Goal: Information Seeking & Learning: Learn about a topic

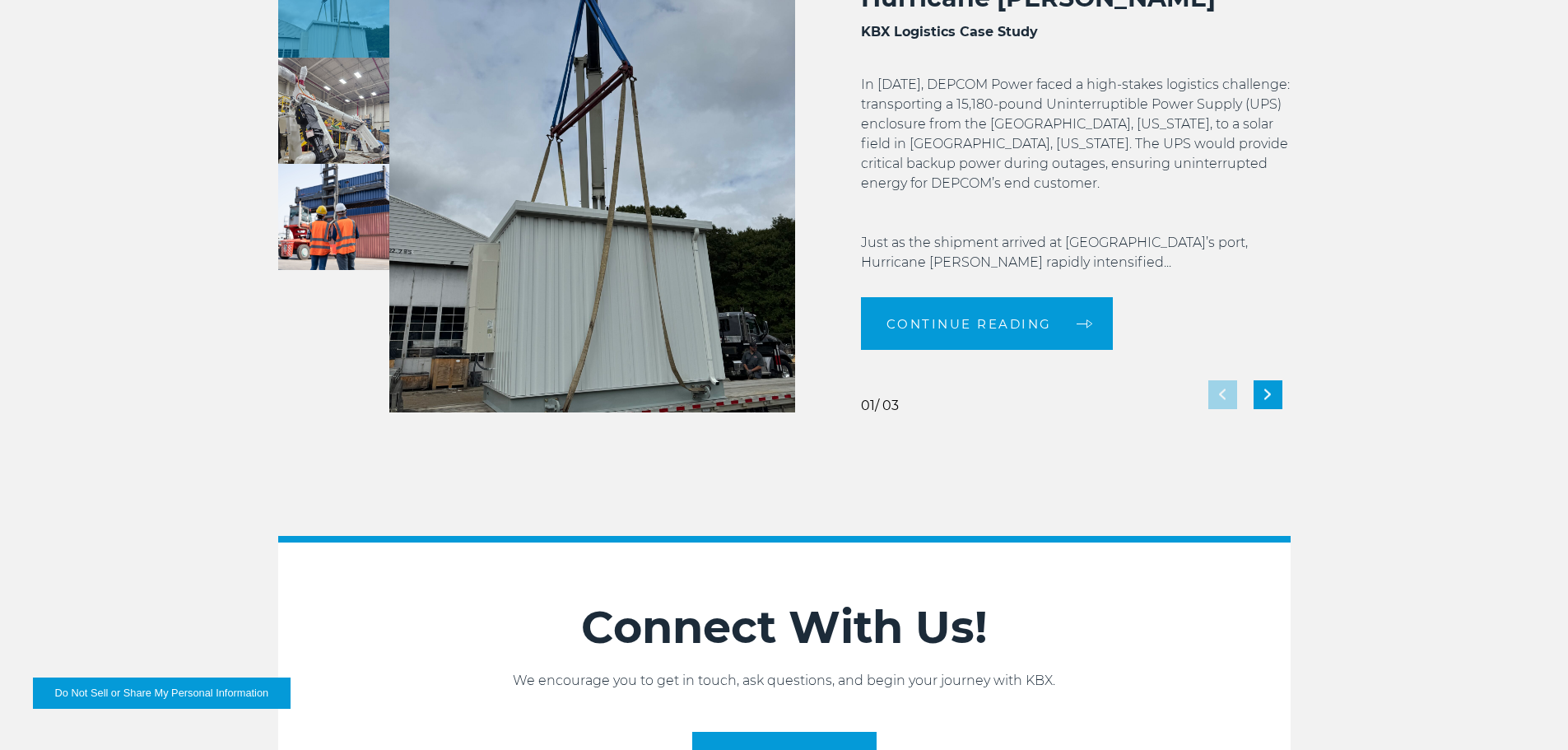
scroll to position [3672, 0]
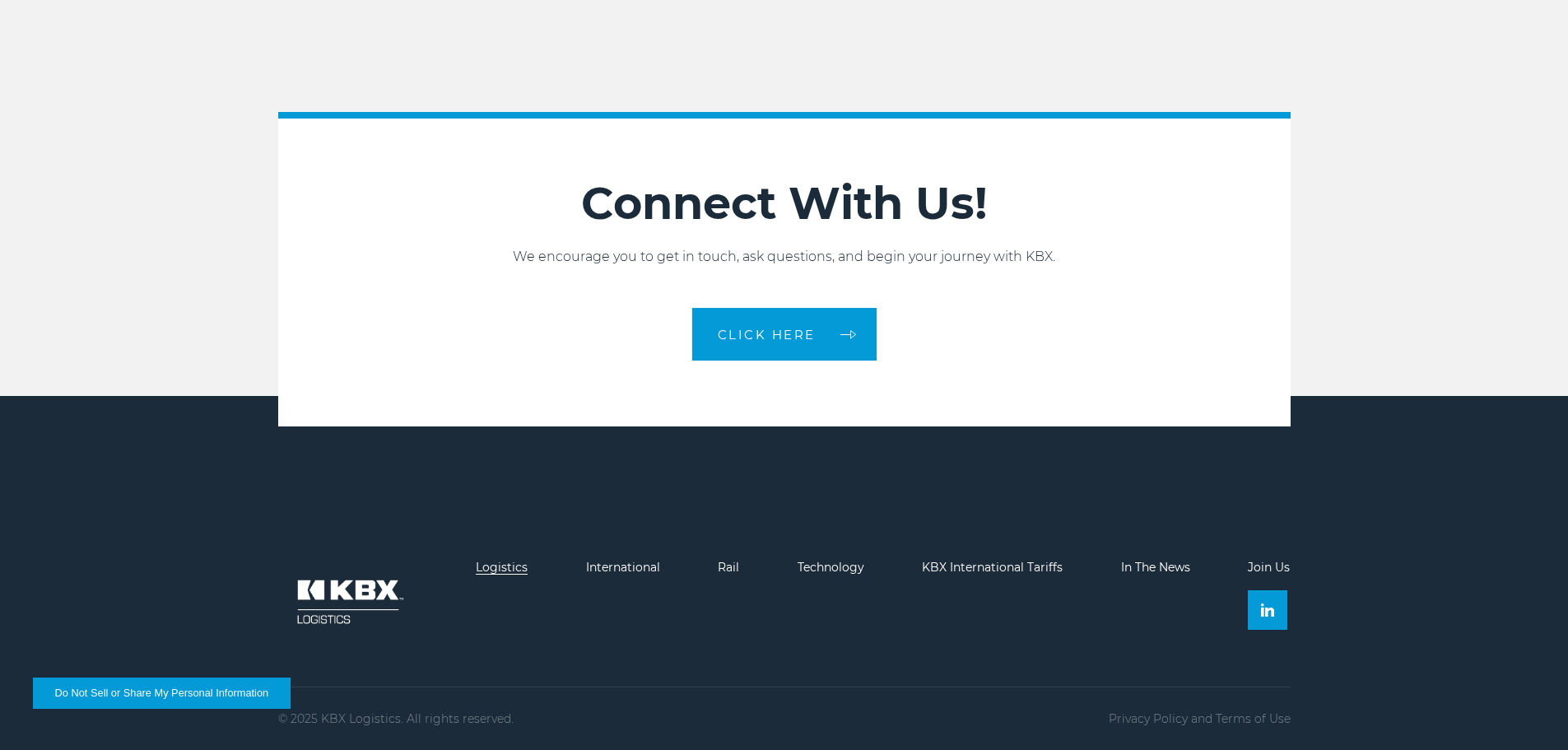
click at [525, 566] on link "Logistics" at bounding box center [501, 567] width 52 height 15
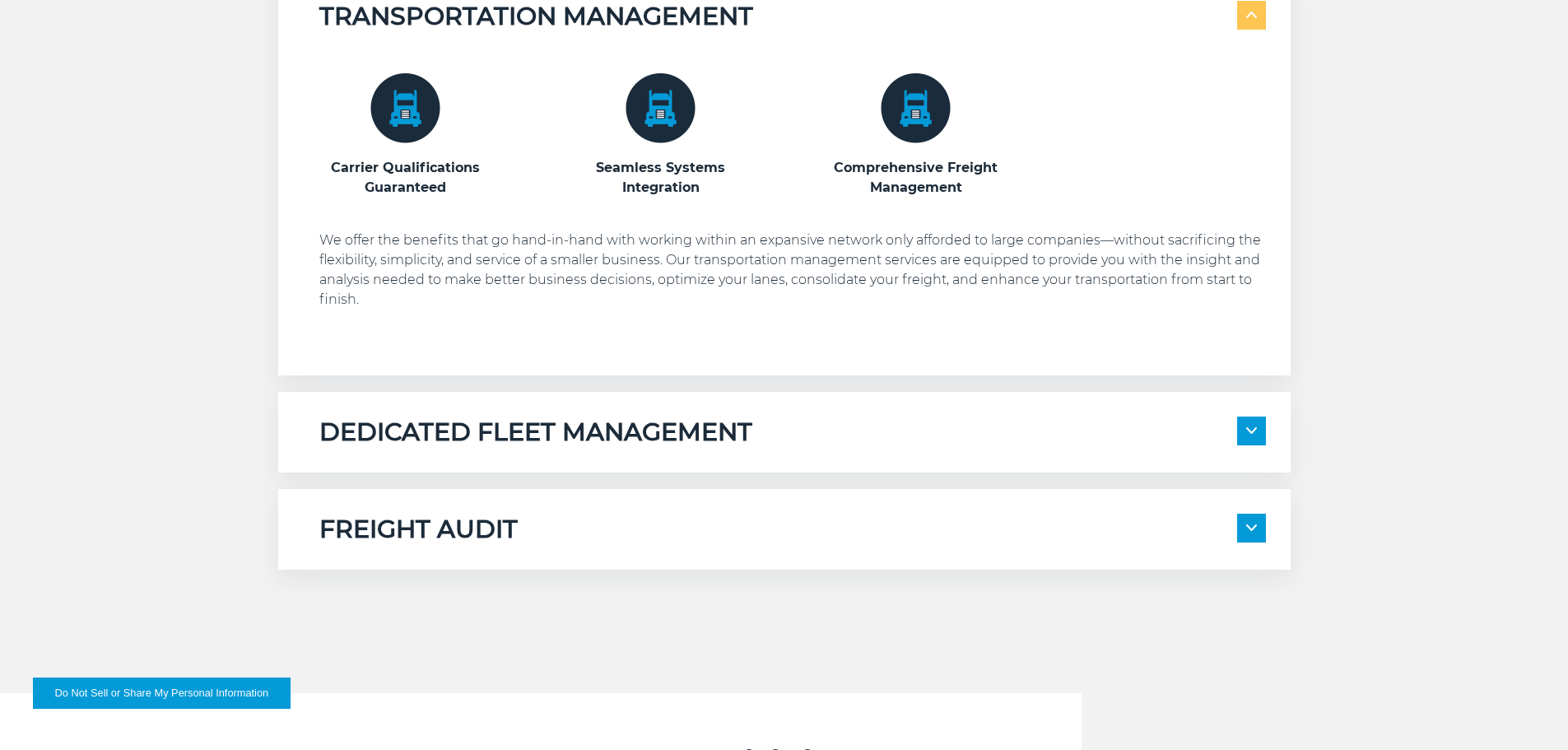
scroll to position [1152, 0]
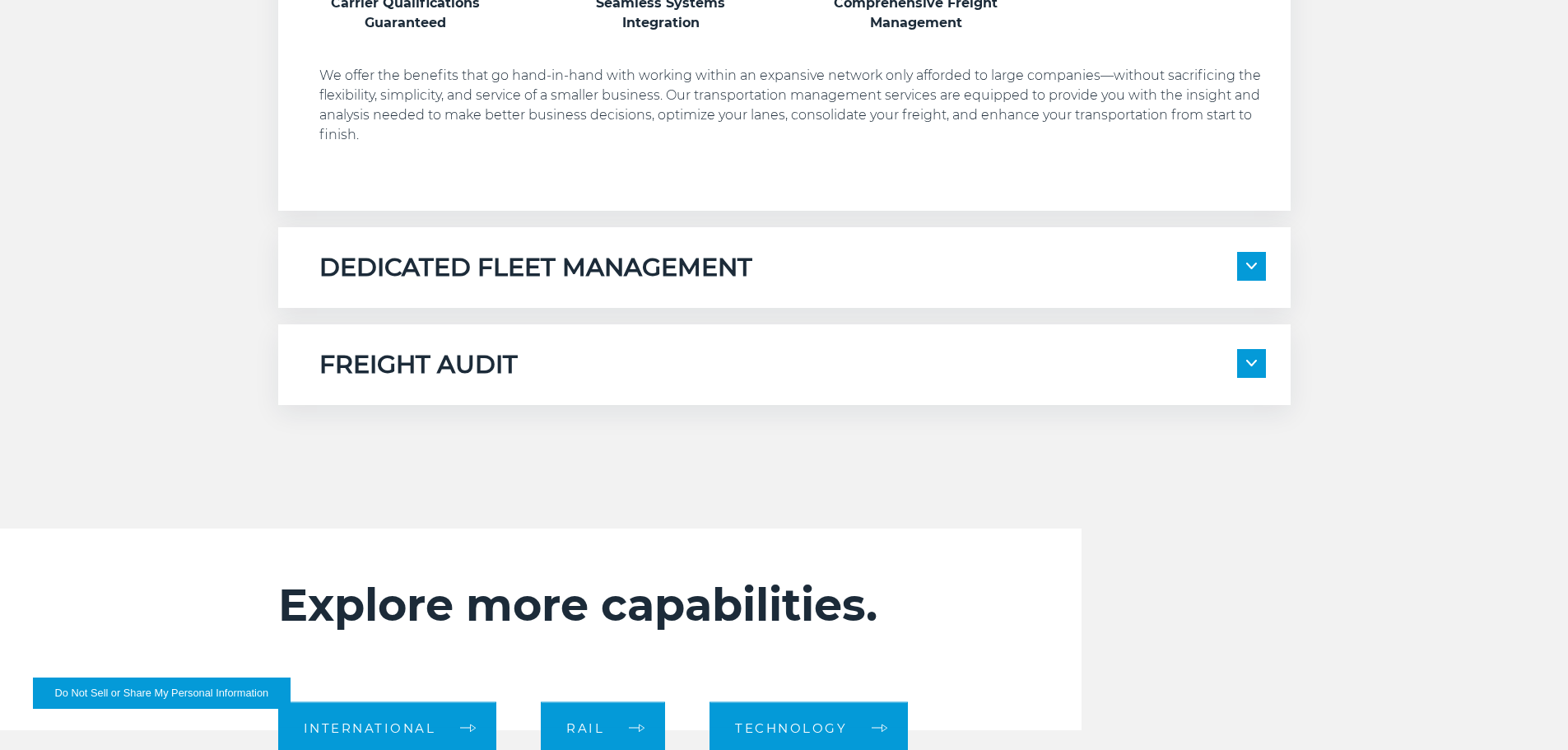
click at [850, 351] on div "FREIGHT AUDIT" at bounding box center [793, 364] width 947 height 31
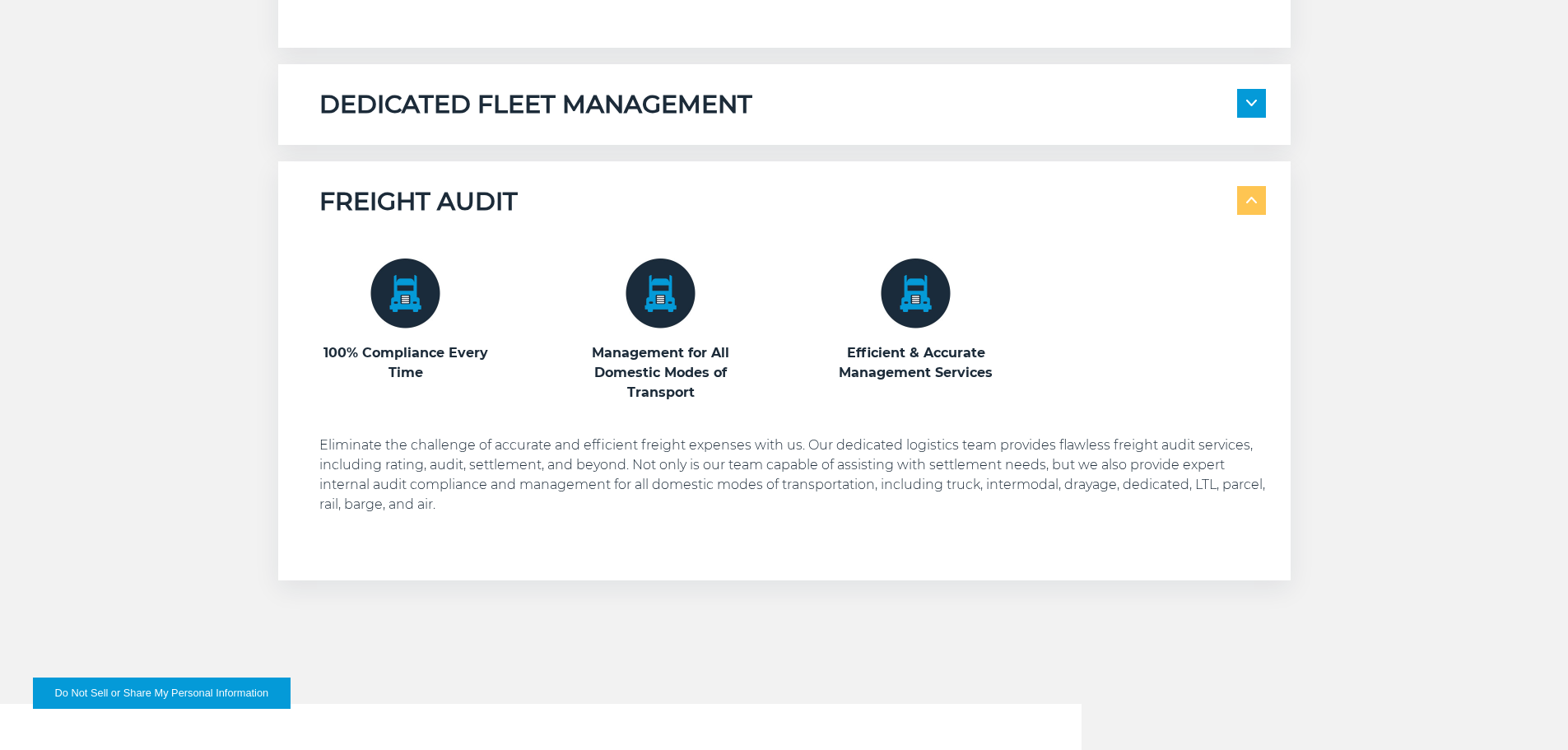
scroll to position [1317, 0]
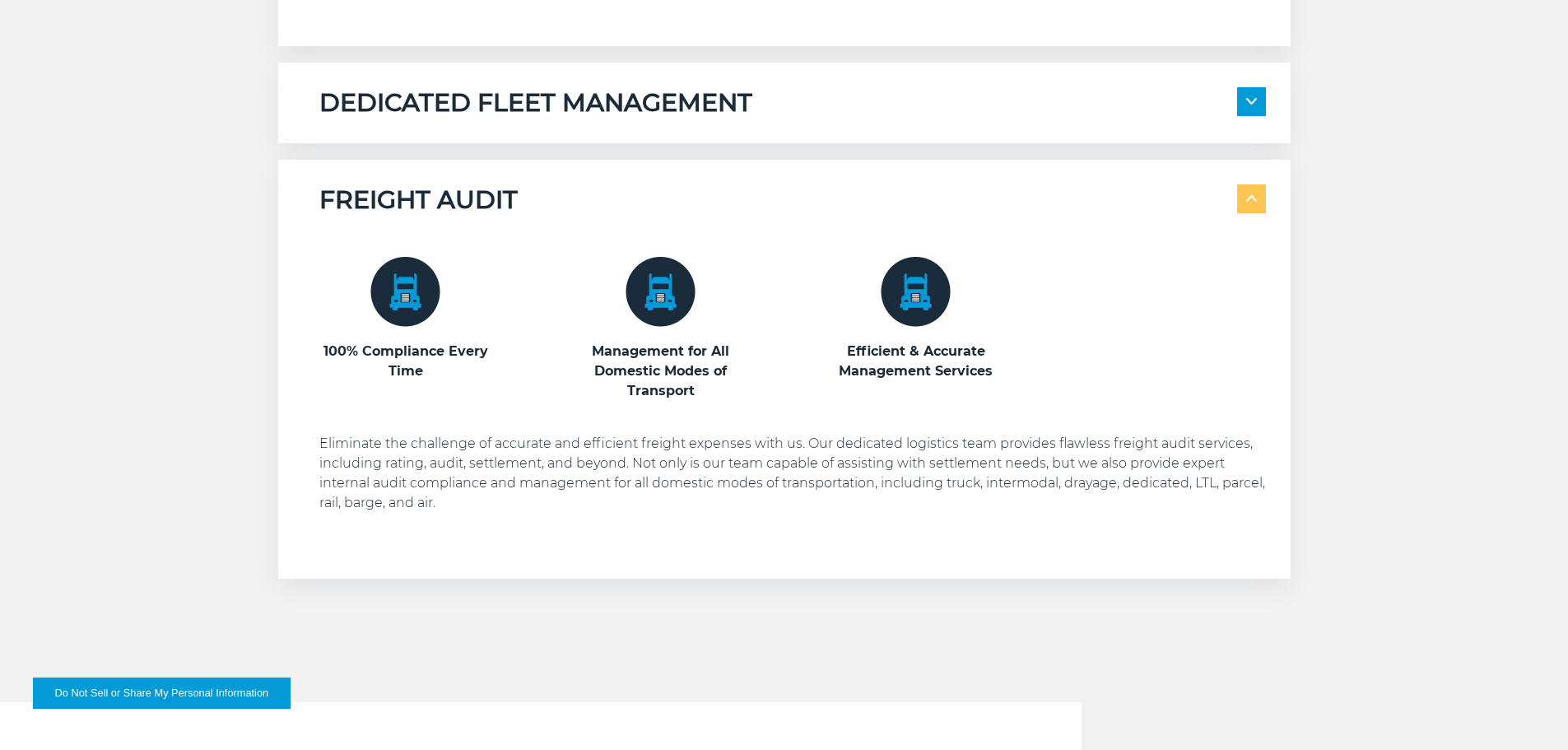
click at [835, 217] on div "100% Compliance Every Time Management for All Domestic Modes of Transport" at bounding box center [793, 385] width 947 height 338
click at [1236, 200] on div "FREIGHT AUDIT" at bounding box center [793, 200] width 947 height 31
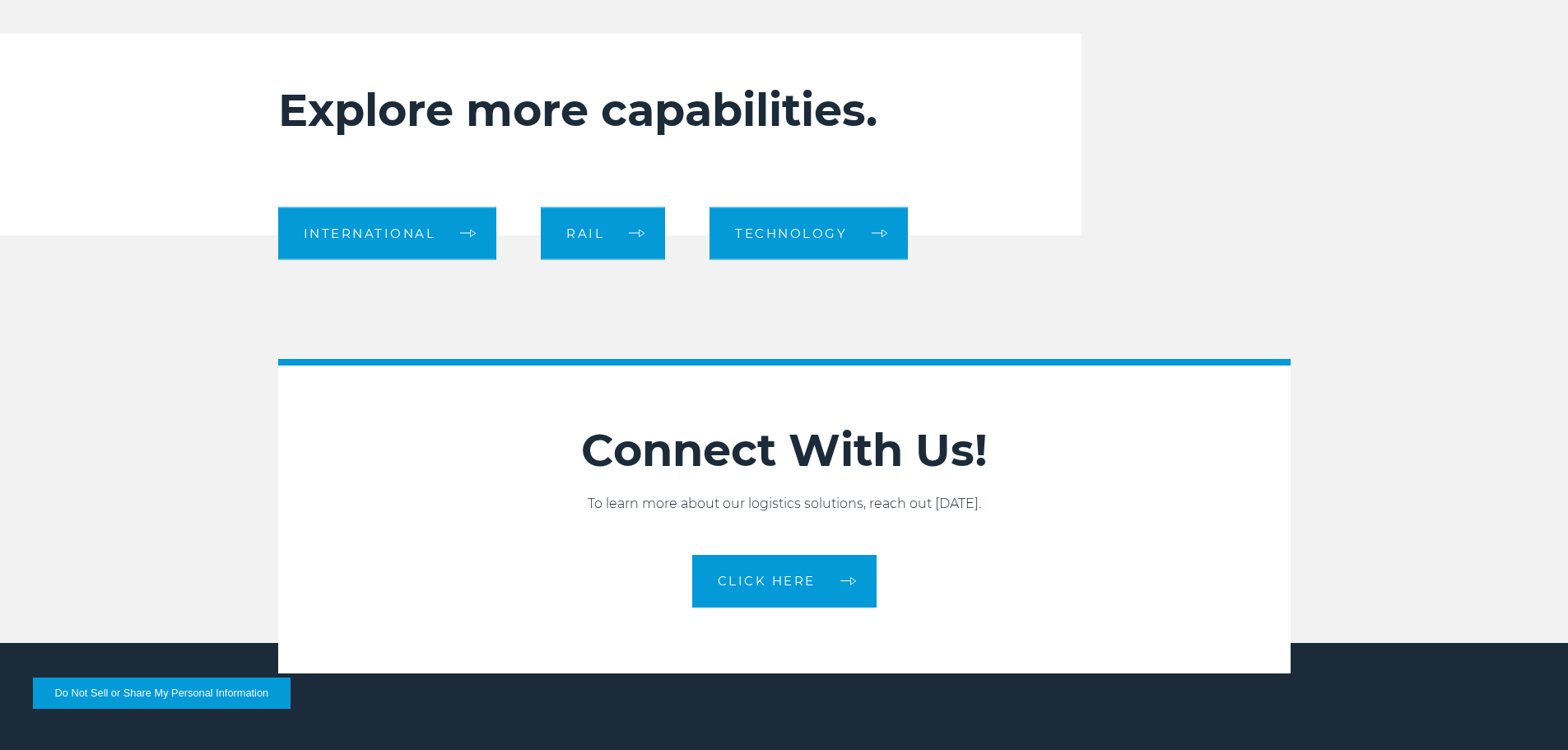
scroll to position [1646, 0]
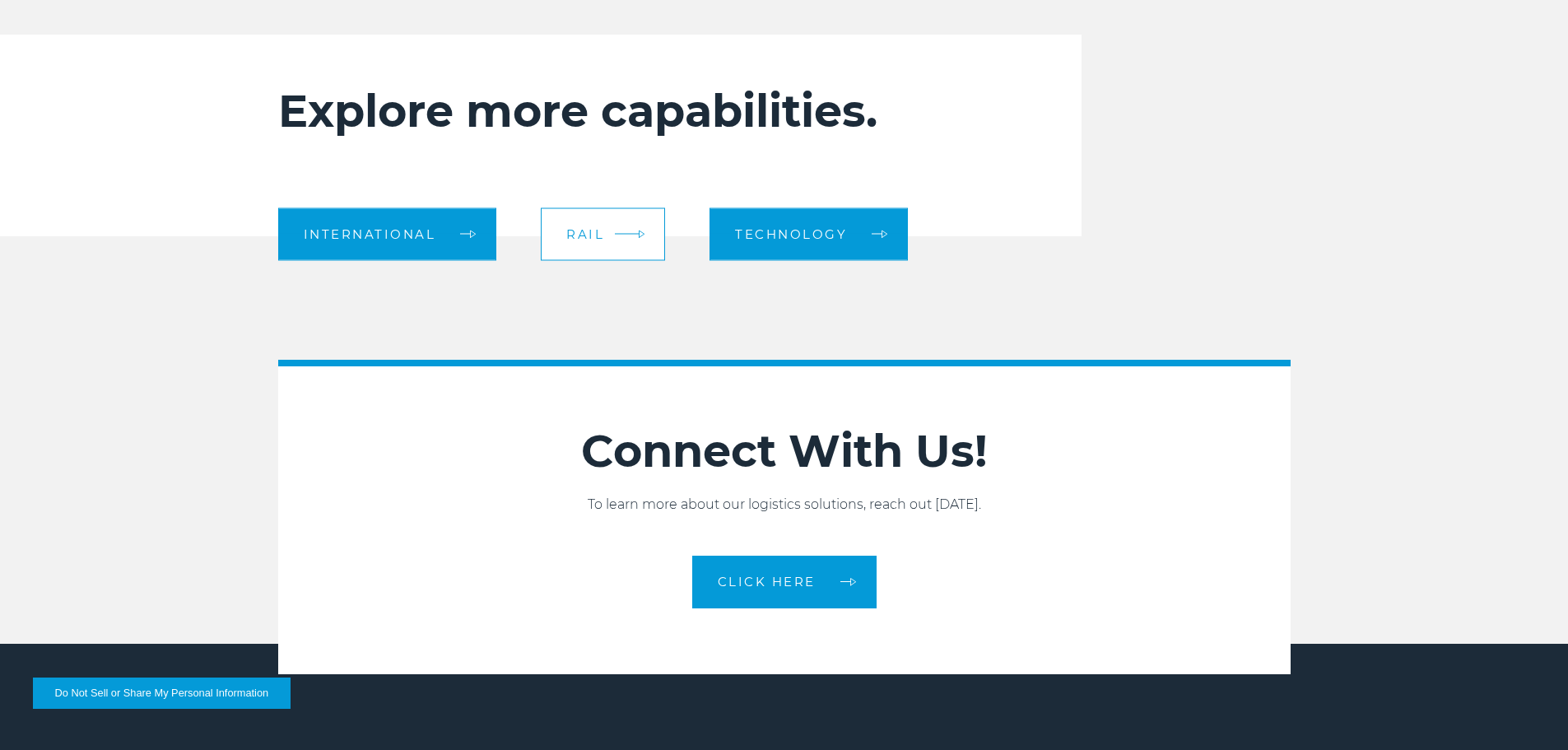
click at [648, 218] on link "Rail" at bounding box center [603, 233] width 125 height 52
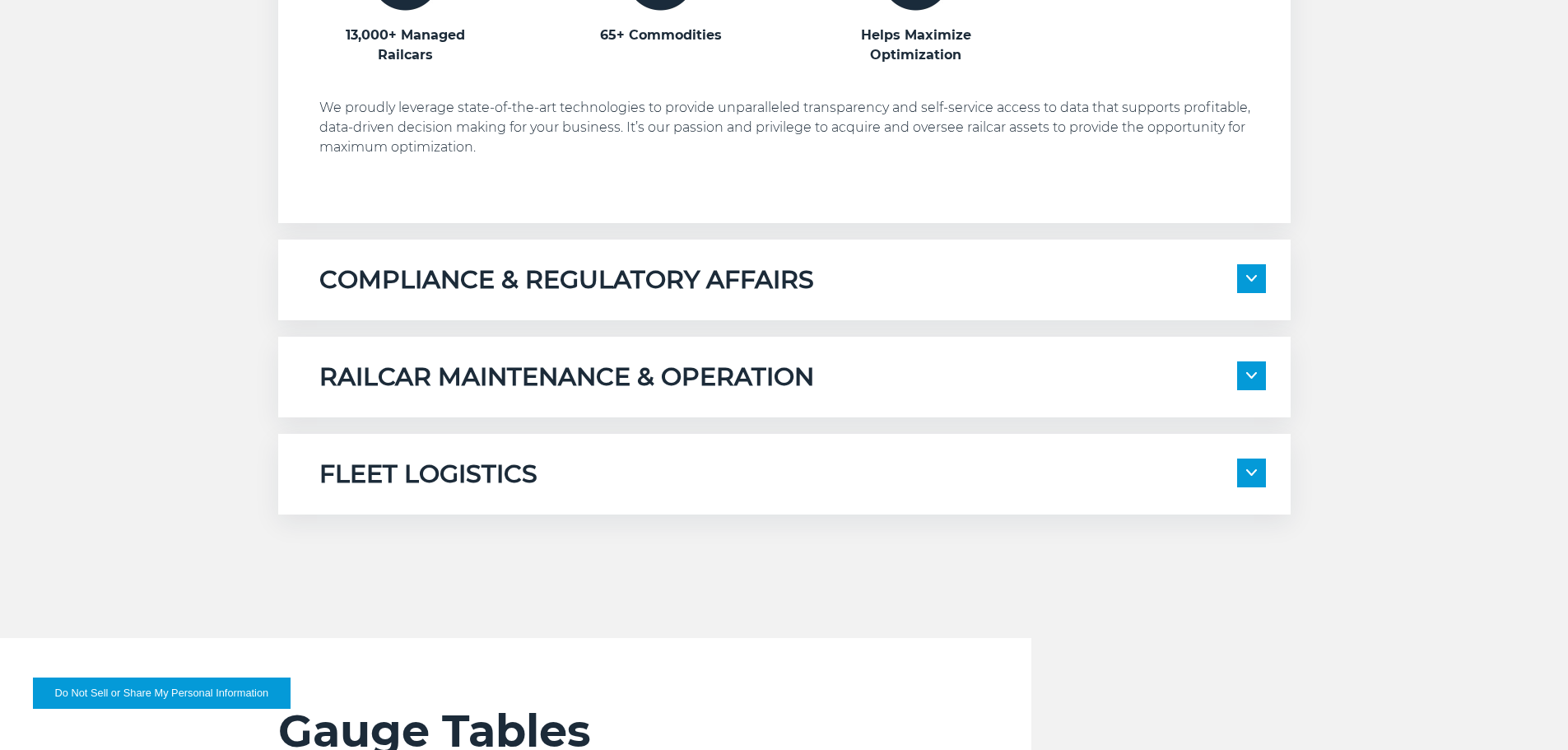
scroll to position [1235, 0]
click at [1237, 471] on span at bounding box center [1251, 471] width 29 height 29
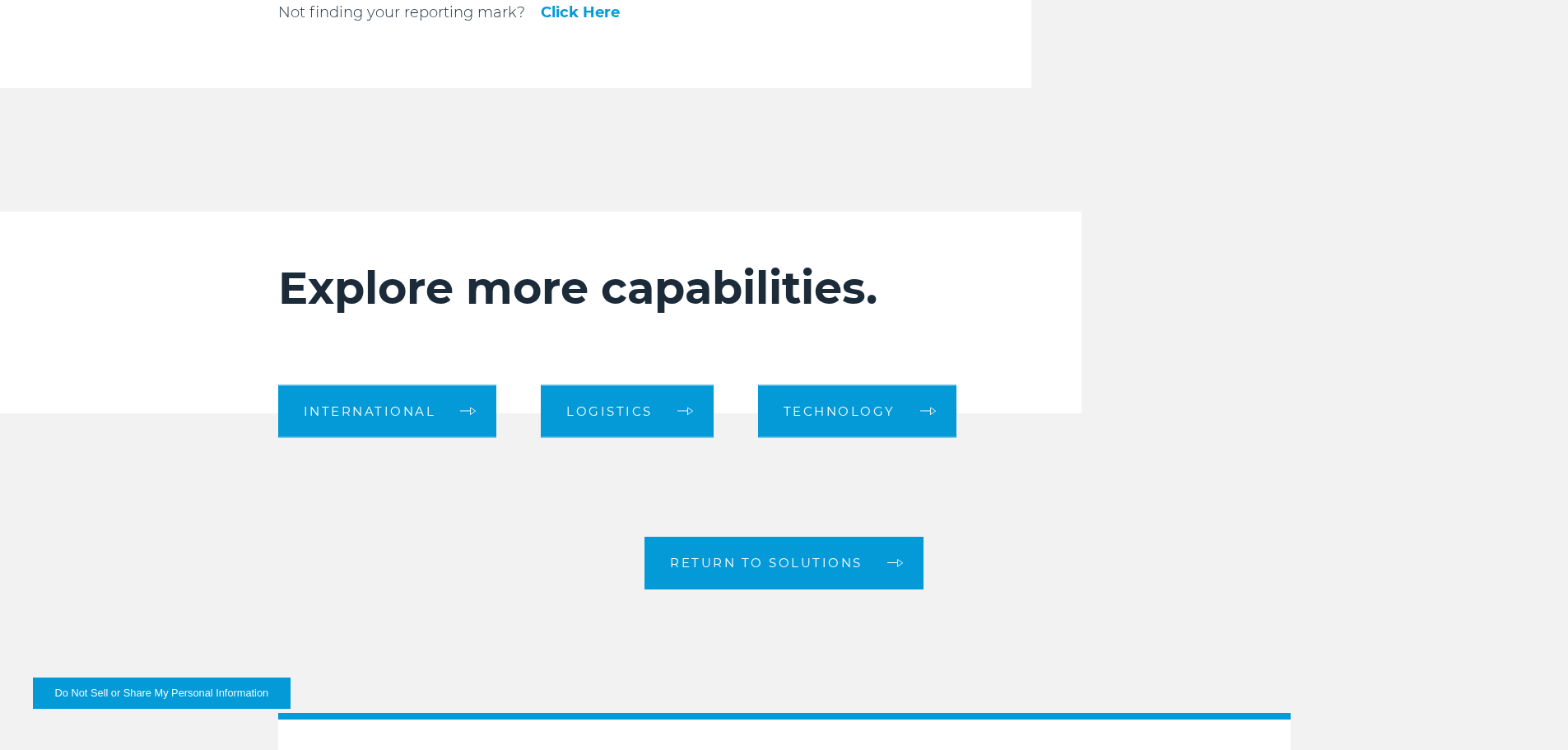
scroll to position [2716, 0]
